Goal: Task Accomplishment & Management: Manage account settings

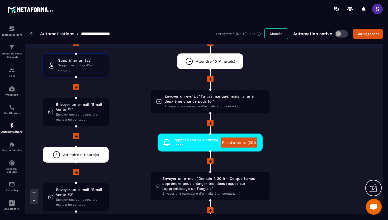
scroll to position [1048, 0]
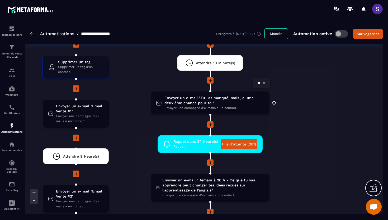
click at [208, 105] on span "Envoyer un e-mail "Tu l'as manqué, mais j'ai une deuxième chance pour toi"" at bounding box center [214, 100] width 100 height 10
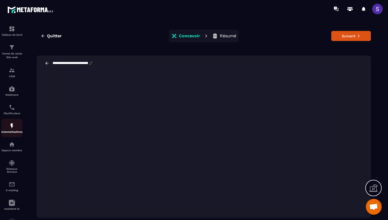
click at [13, 129] on img at bounding box center [12, 125] width 6 height 6
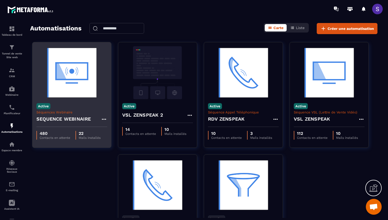
click at [67, 91] on img at bounding box center [71, 72] width 71 height 53
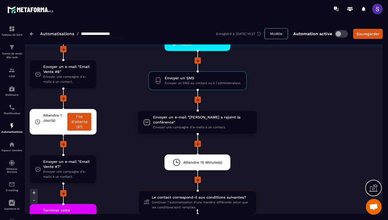
scroll to position [1513, 0]
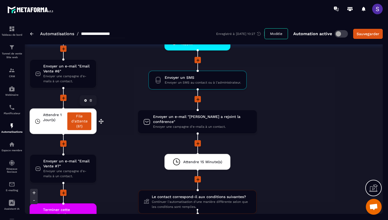
click at [81, 123] on link "File d'attente (61)" at bounding box center [79, 121] width 24 height 18
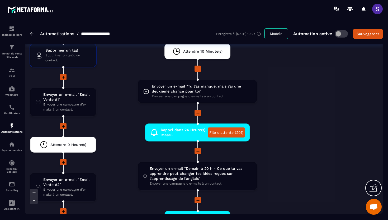
scroll to position [1058, 0]
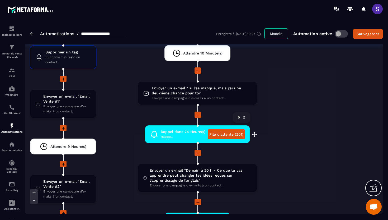
click at [221, 135] on link "File d'attente (201)" at bounding box center [226, 134] width 37 height 10
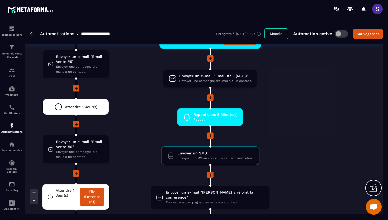
scroll to position [1432, 0]
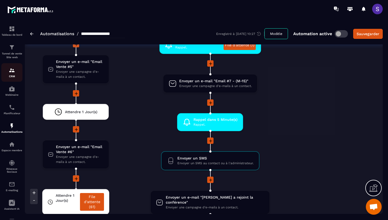
click at [10, 78] on link "CRM" at bounding box center [11, 72] width 21 height 18
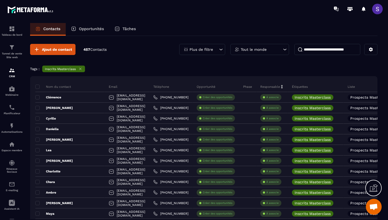
click at [126, 29] on p "Tâches" at bounding box center [128, 28] width 13 height 5
